Goal: Task Accomplishment & Management: Use online tool/utility

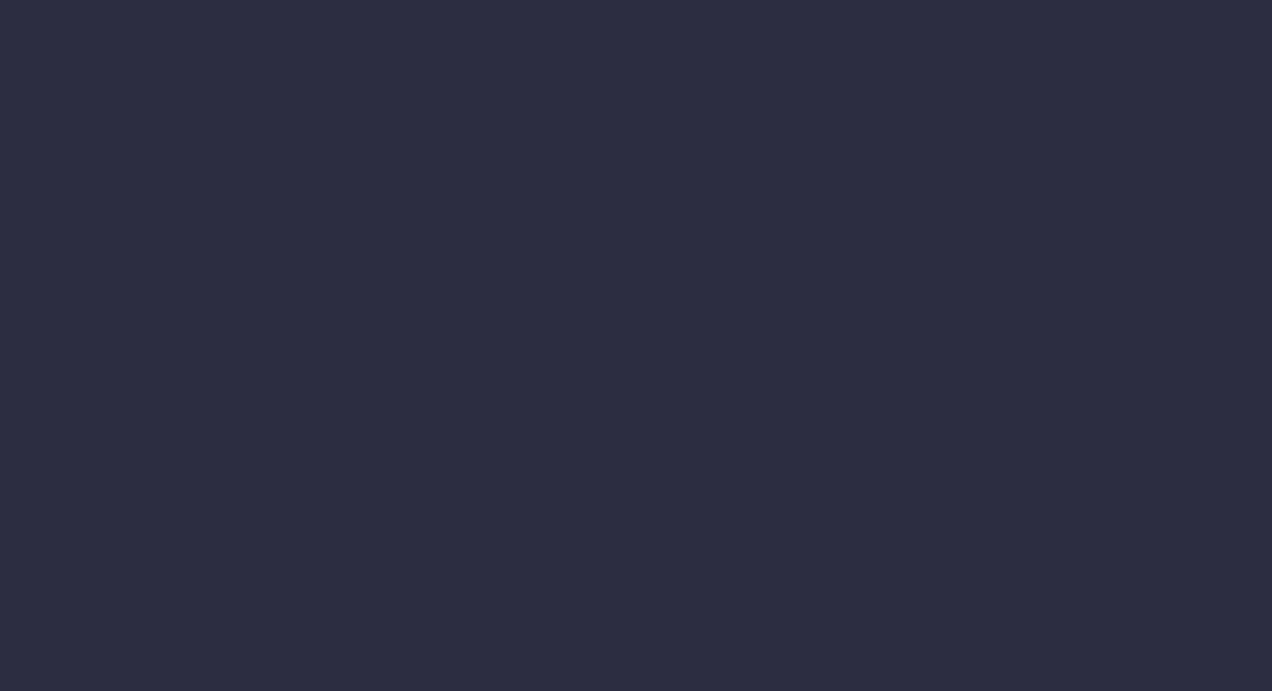
click at [73, 223] on li "Financial Reports Accruals & Deferrals Annual Revenue Cashflow Income Report In…" at bounding box center [36, 205] width 73 height 37
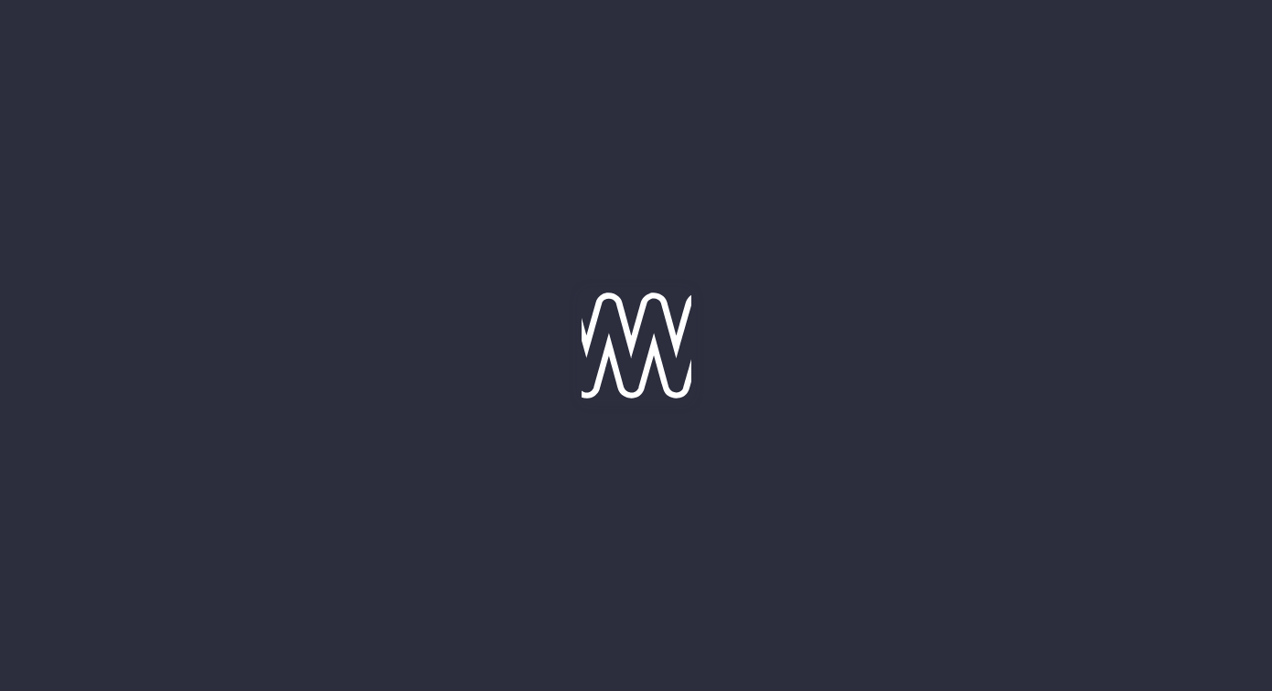
type input "[DATE]"
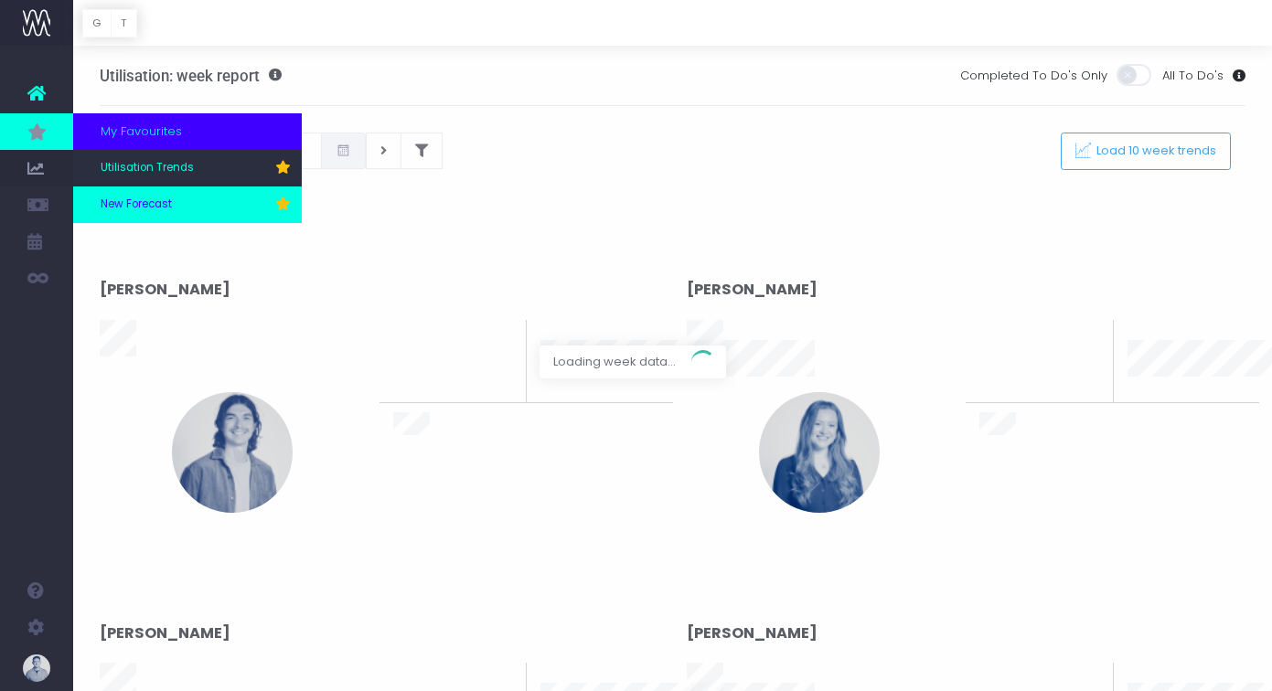
click at [155, 201] on span "New Forecast" at bounding box center [136, 205] width 71 height 16
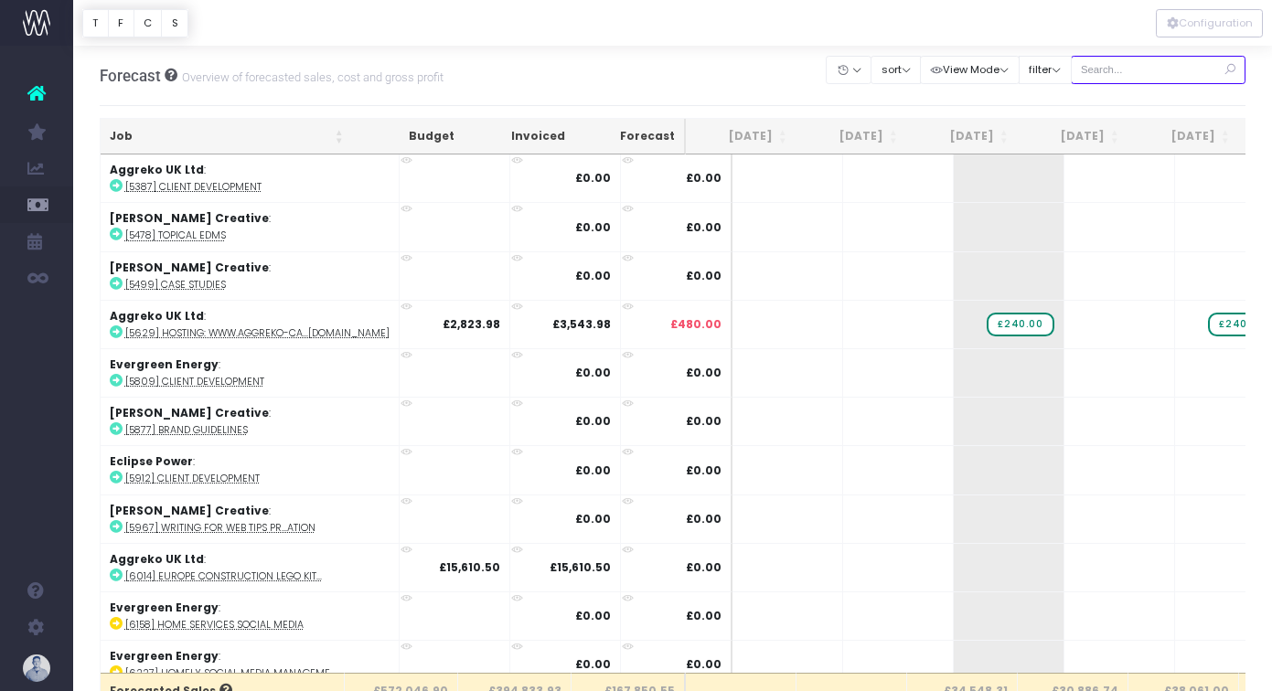
click at [1156, 75] on input "text" at bounding box center [1159, 70] width 176 height 28
type input "confirmed"
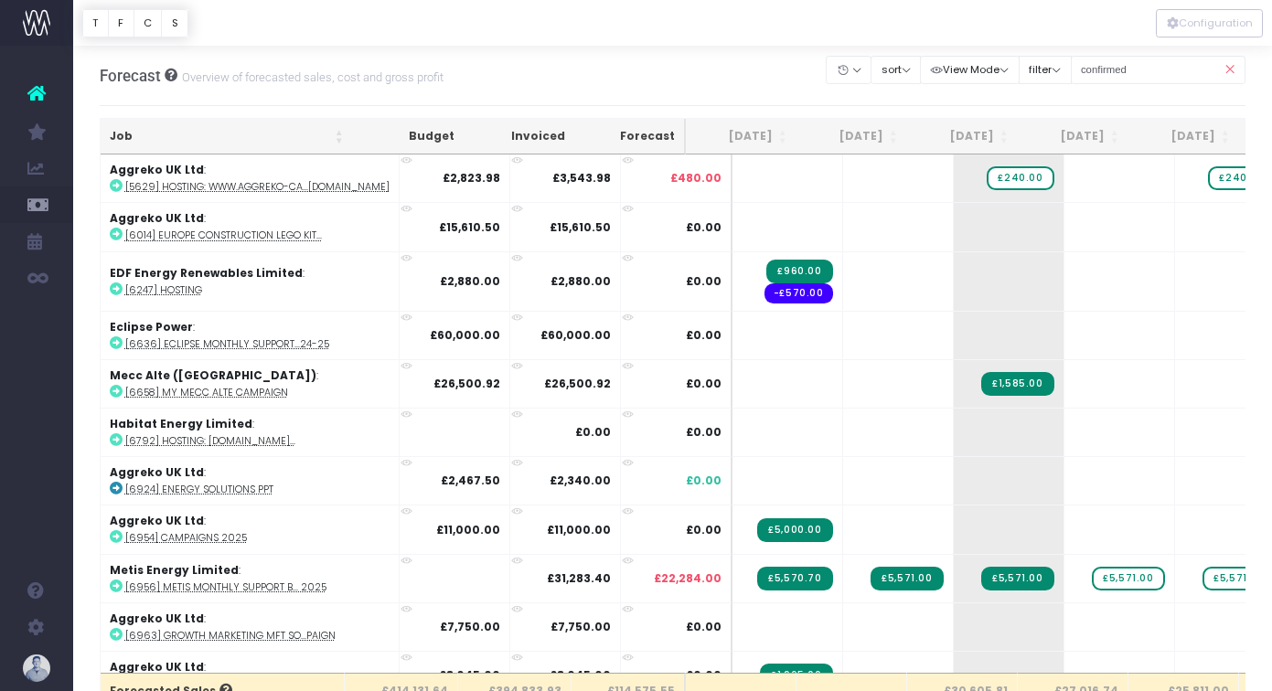
click at [188, 137] on th "Job" at bounding box center [227, 137] width 252 height 36
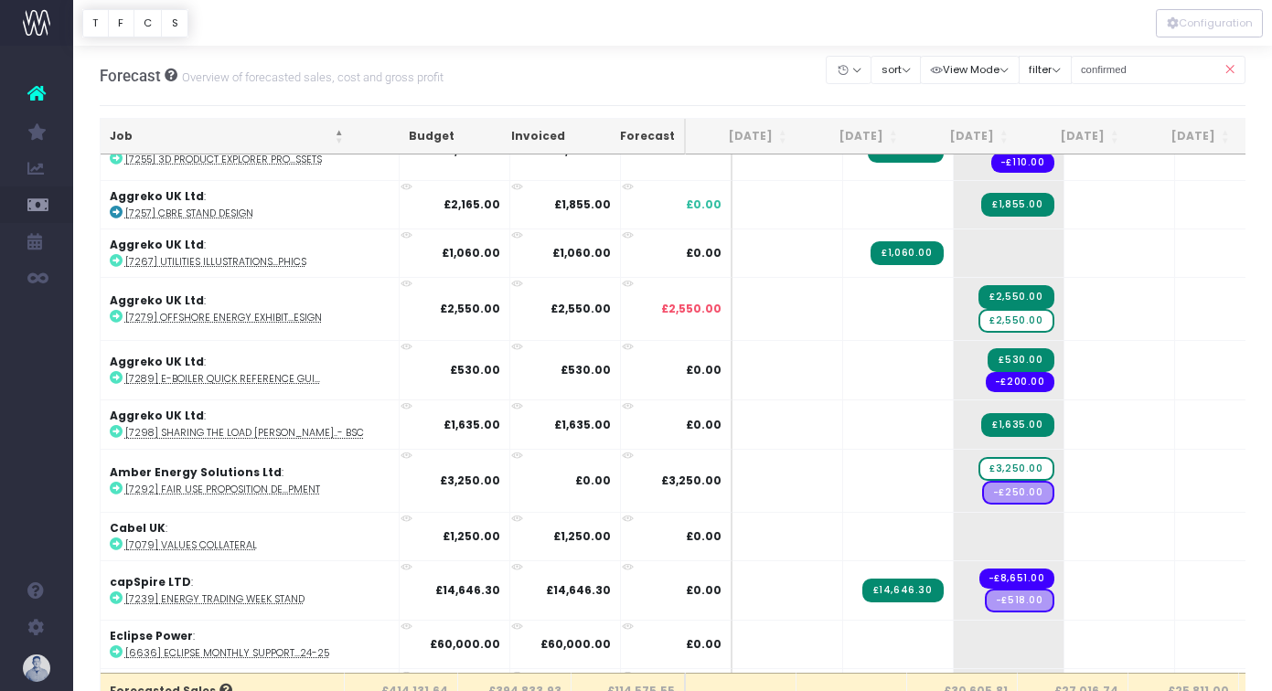
scroll to position [1191, 0]
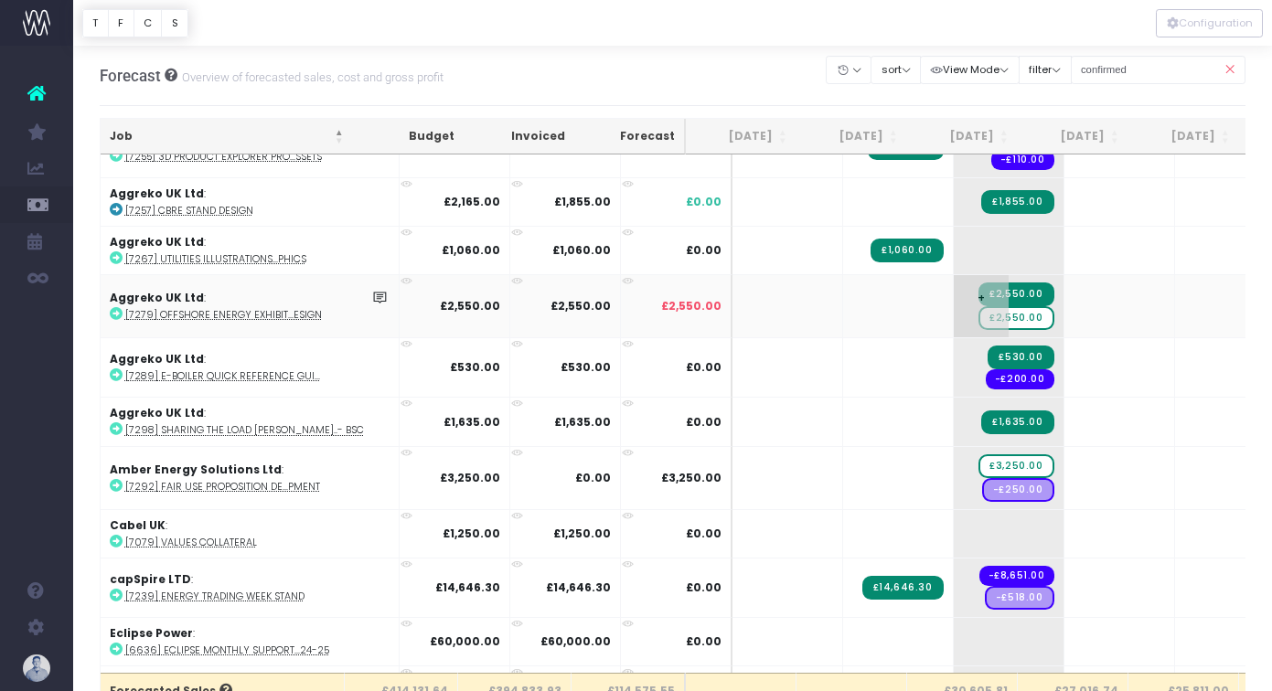
click at [979, 309] on span "£2,550.00" at bounding box center [1016, 318] width 75 height 24
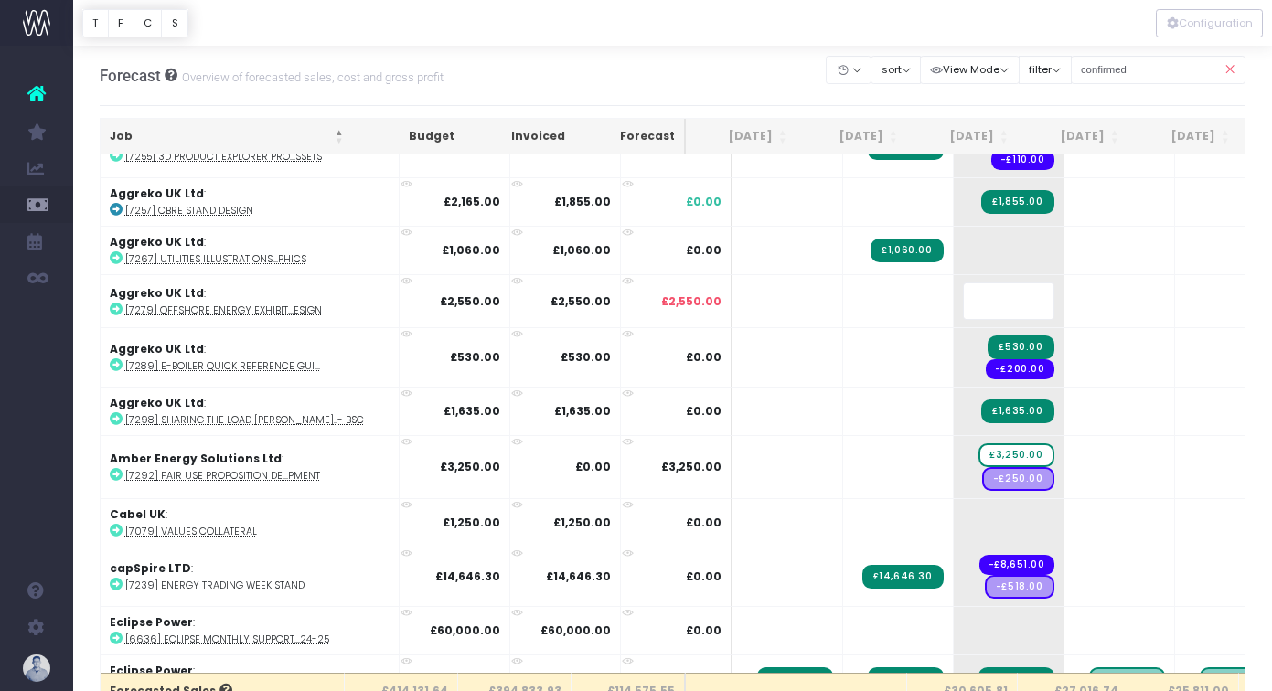
click at [732, 96] on body "Oh my... this is bad. [PERSON_NAME] wasn't able to load this page. Please conta…" at bounding box center [636, 345] width 1272 height 691
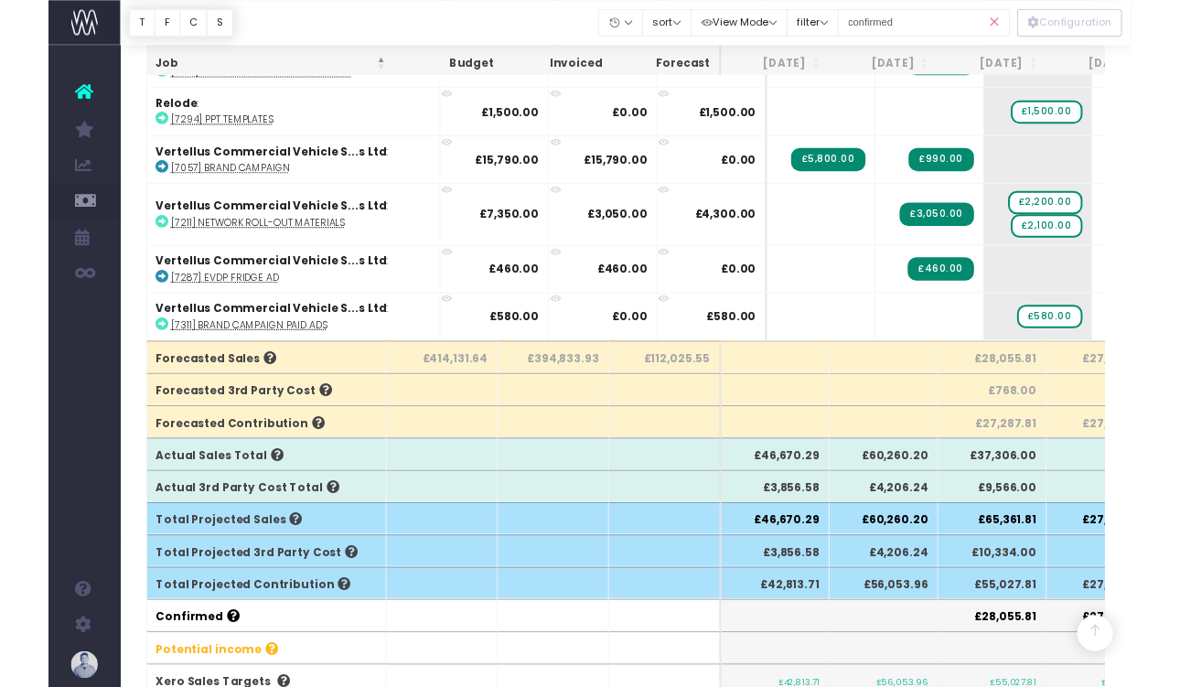
scroll to position [2753, 0]
